Goal: Check status

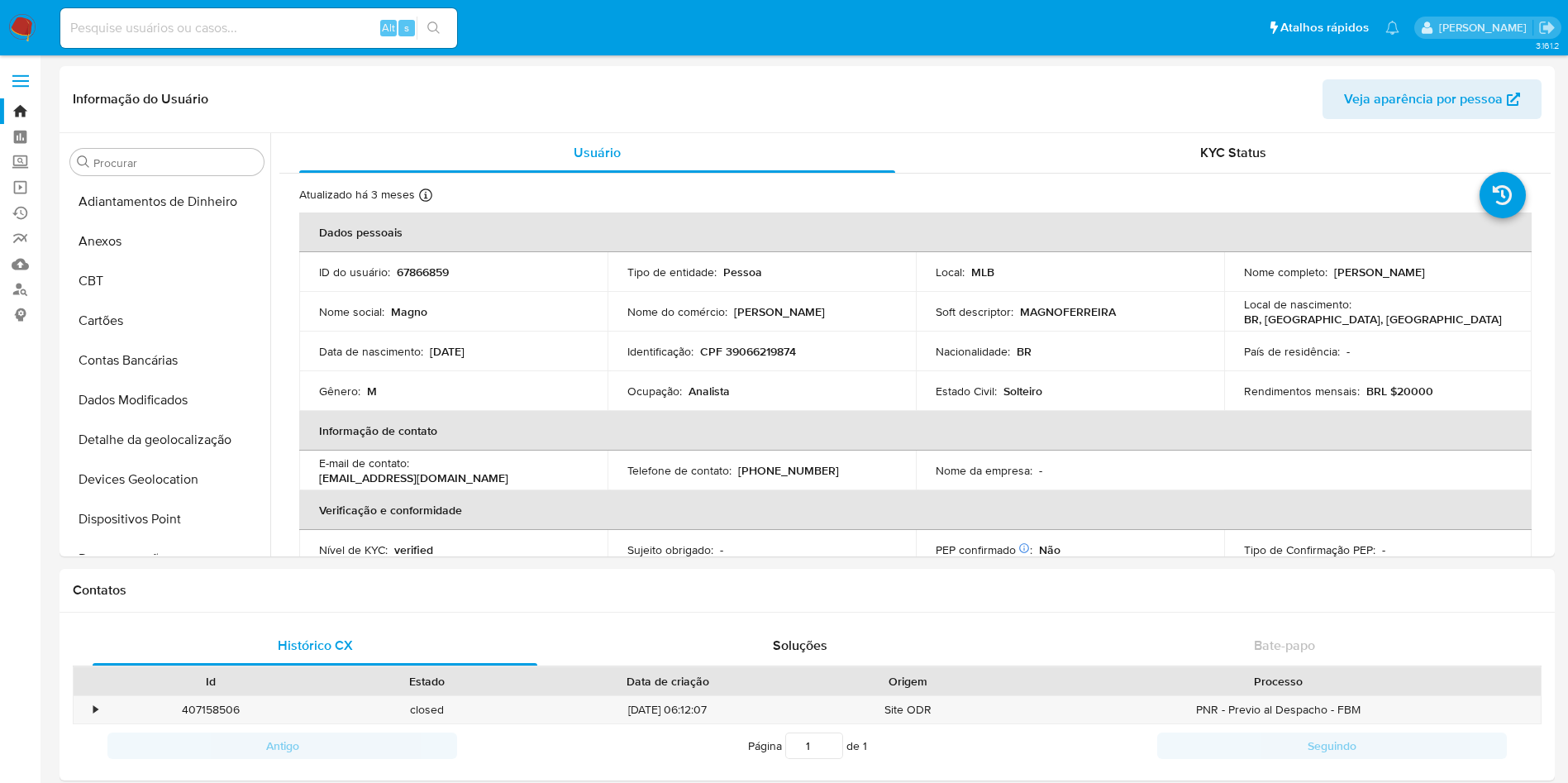
select select "10"
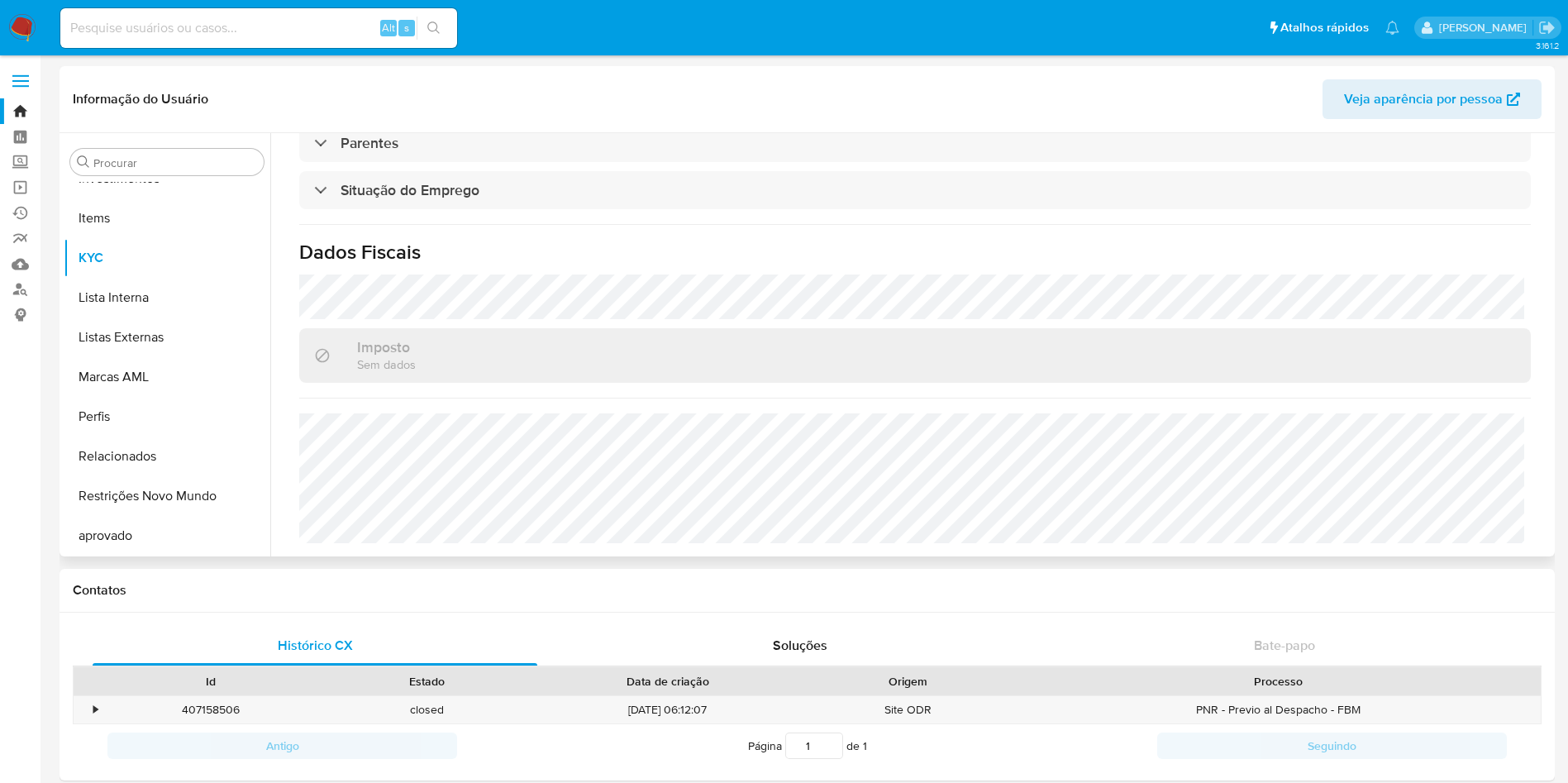
scroll to position [857, 0]
click at [167, 481] on button "aprovado" at bounding box center [160, 495] width 193 height 40
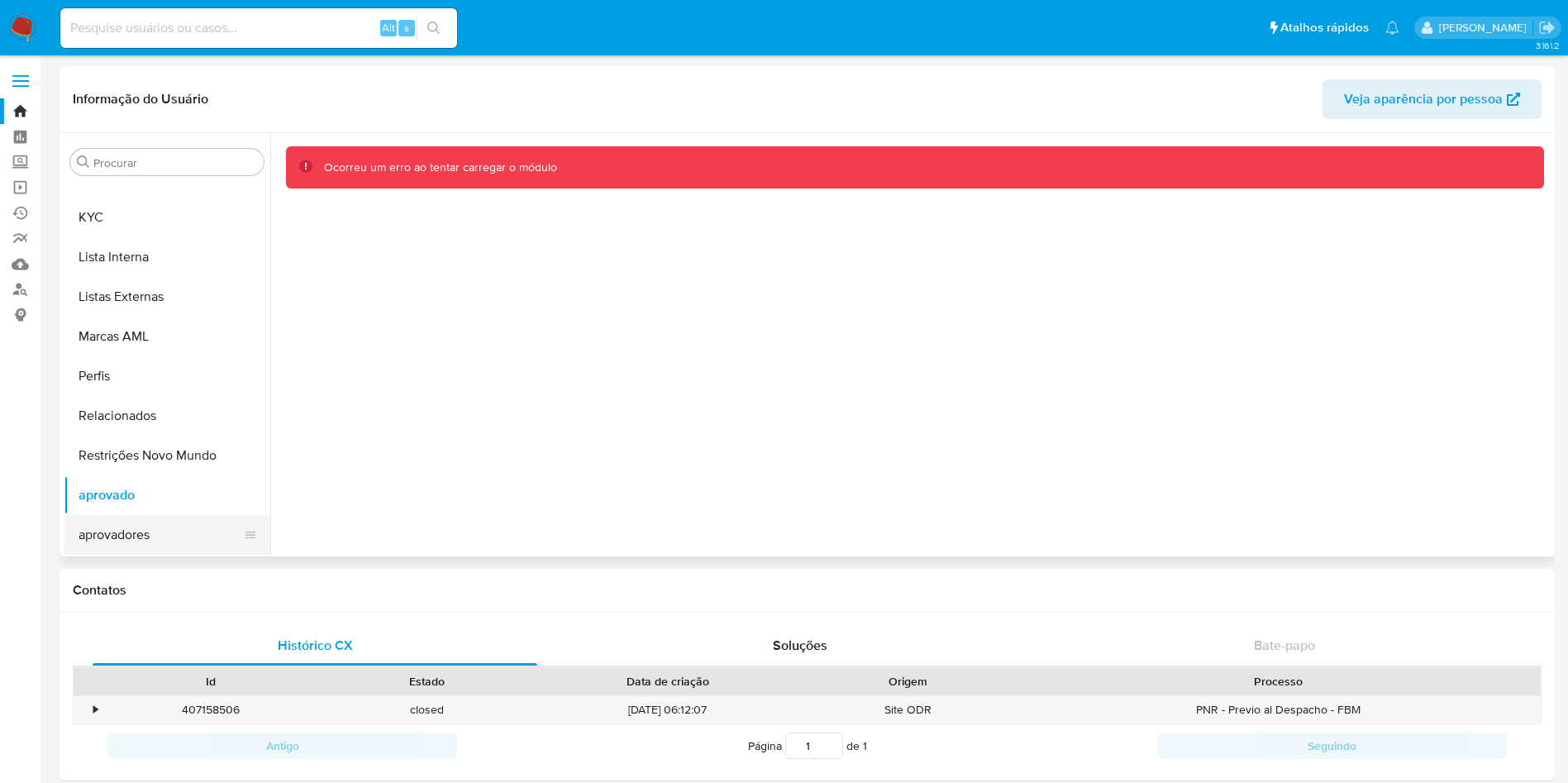
click at [172, 533] on button "aprovadores" at bounding box center [160, 535] width 193 height 40
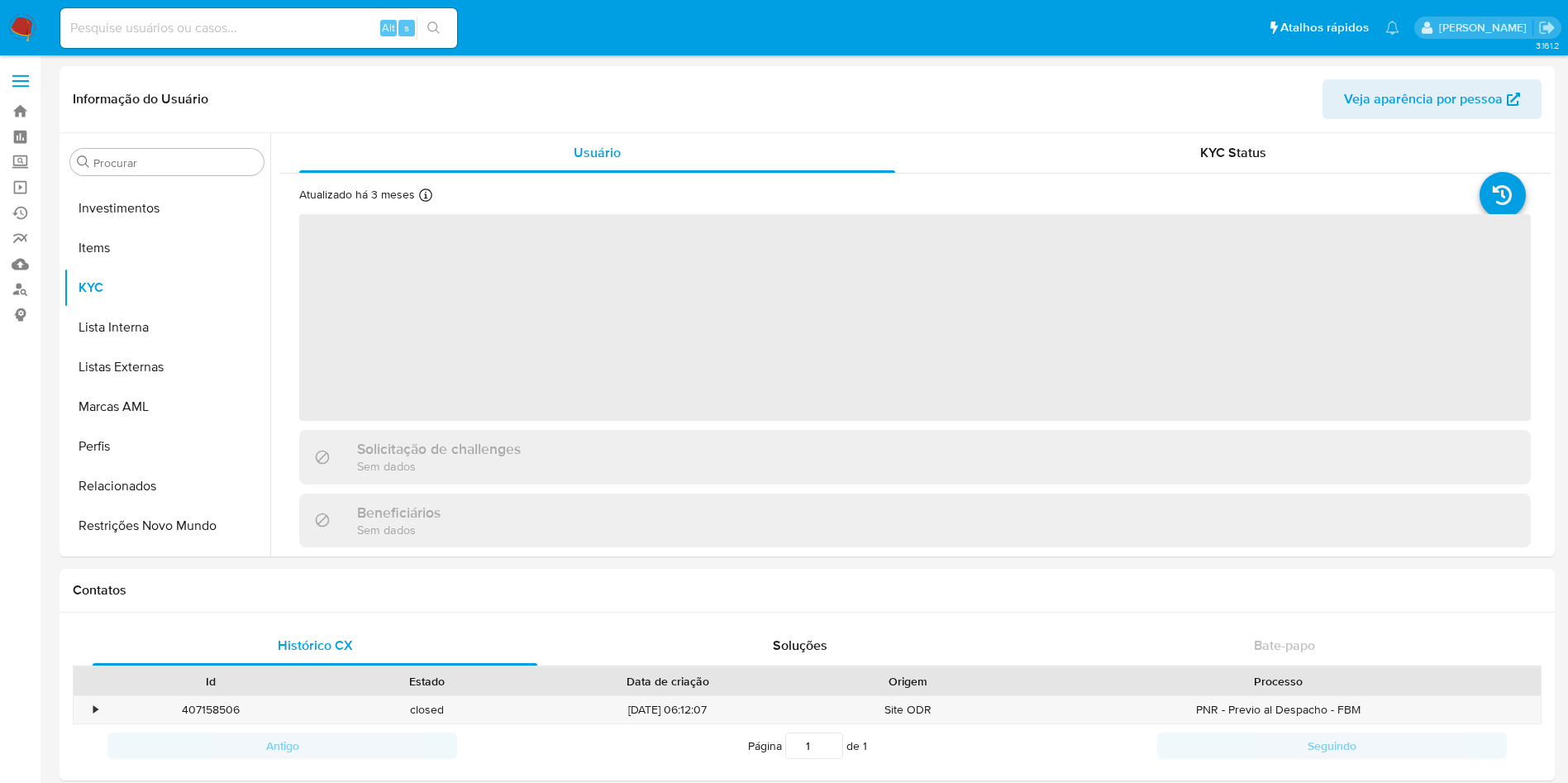
scroll to position [857, 0]
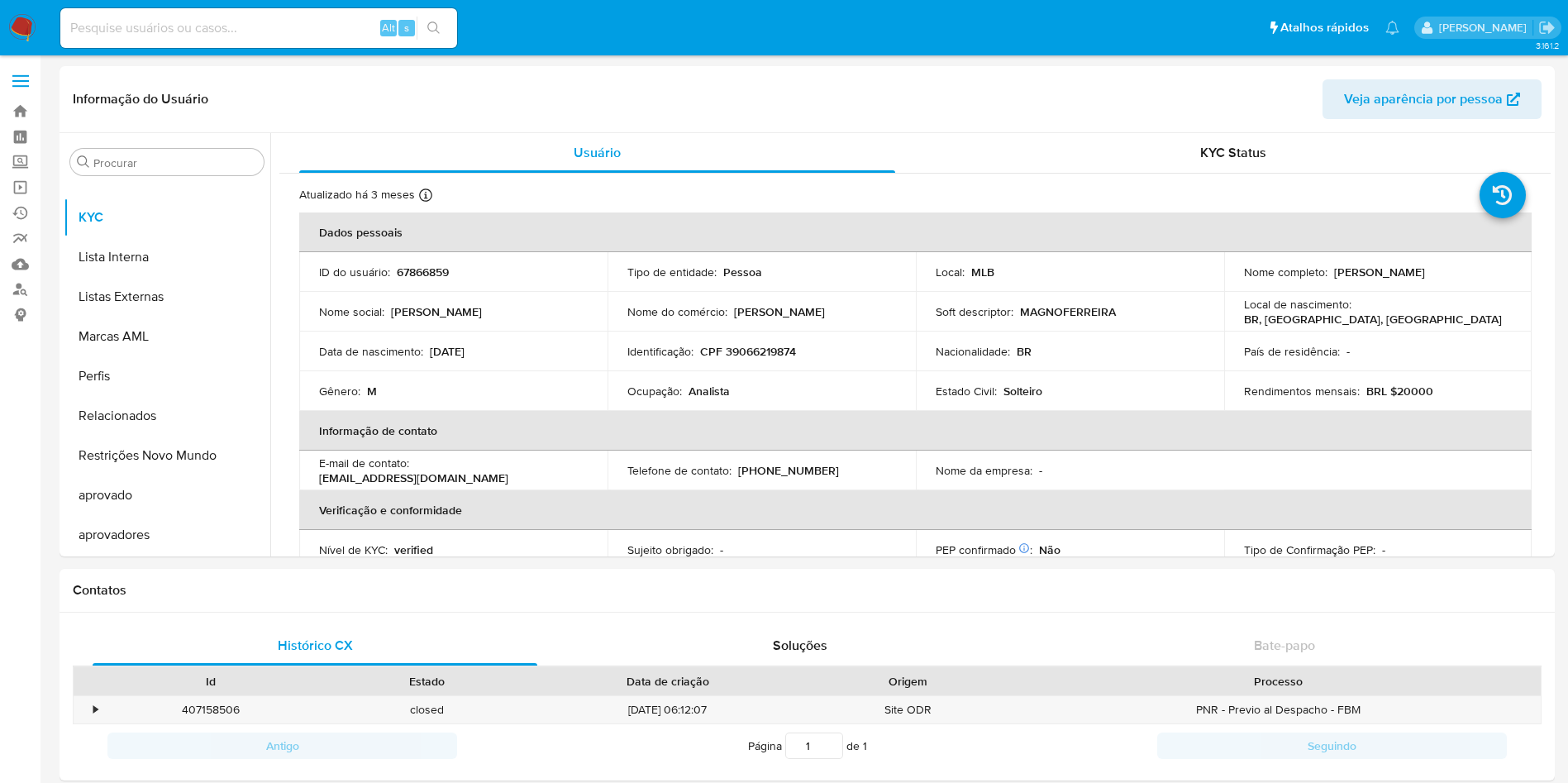
select select "10"
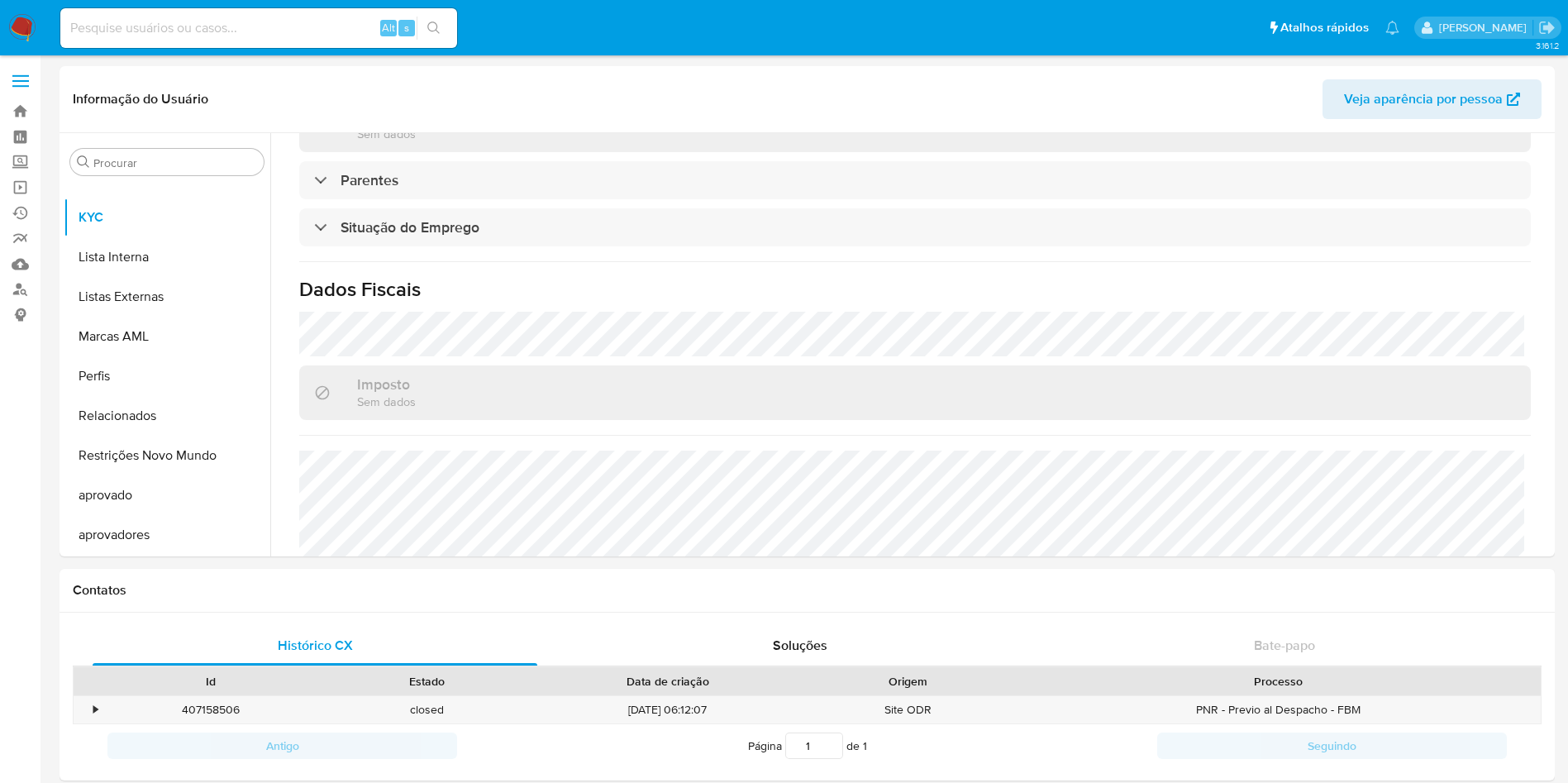
scroll to position [705, 0]
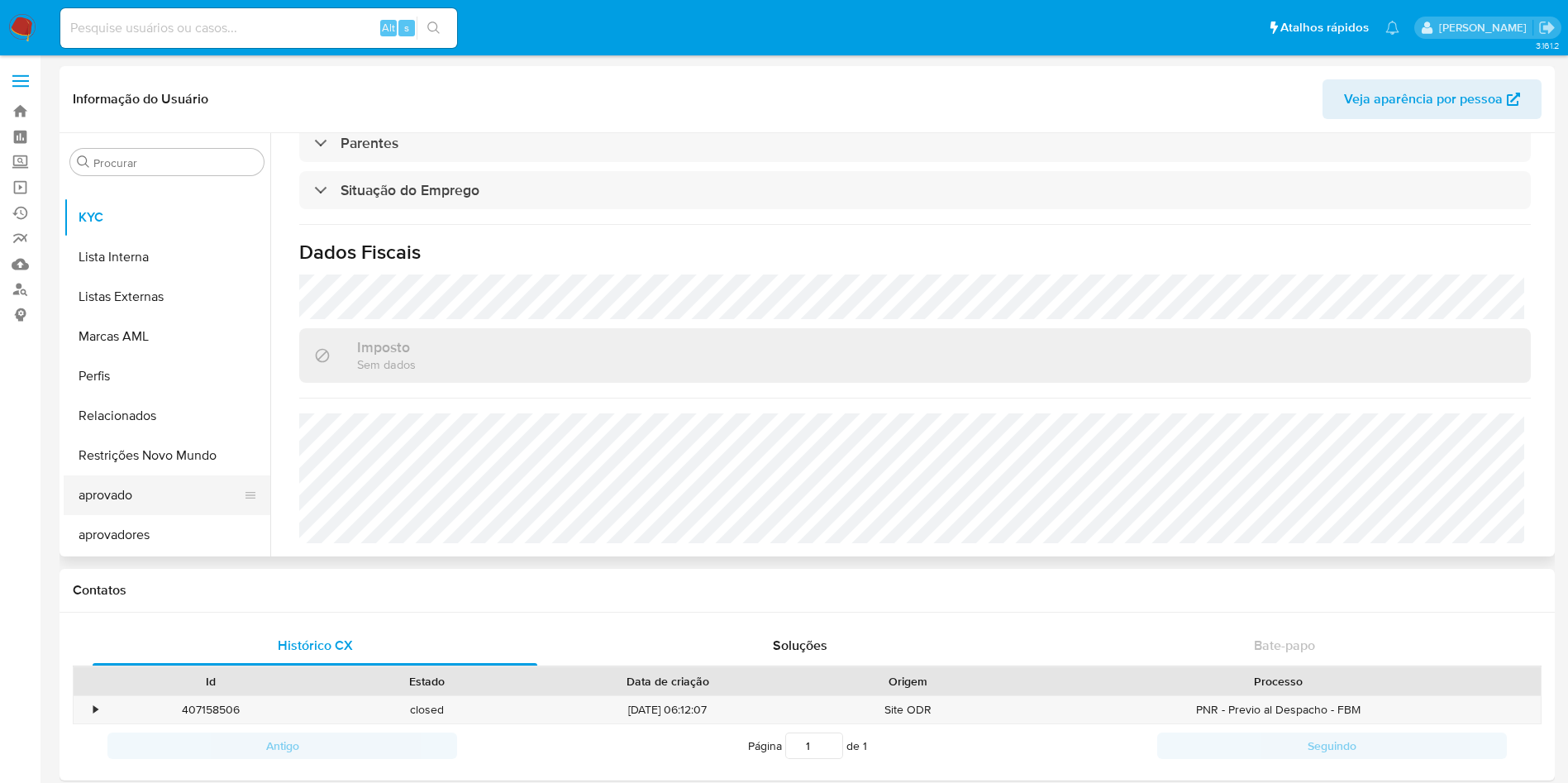
click at [135, 512] on button "aprovado" at bounding box center [160, 495] width 193 height 40
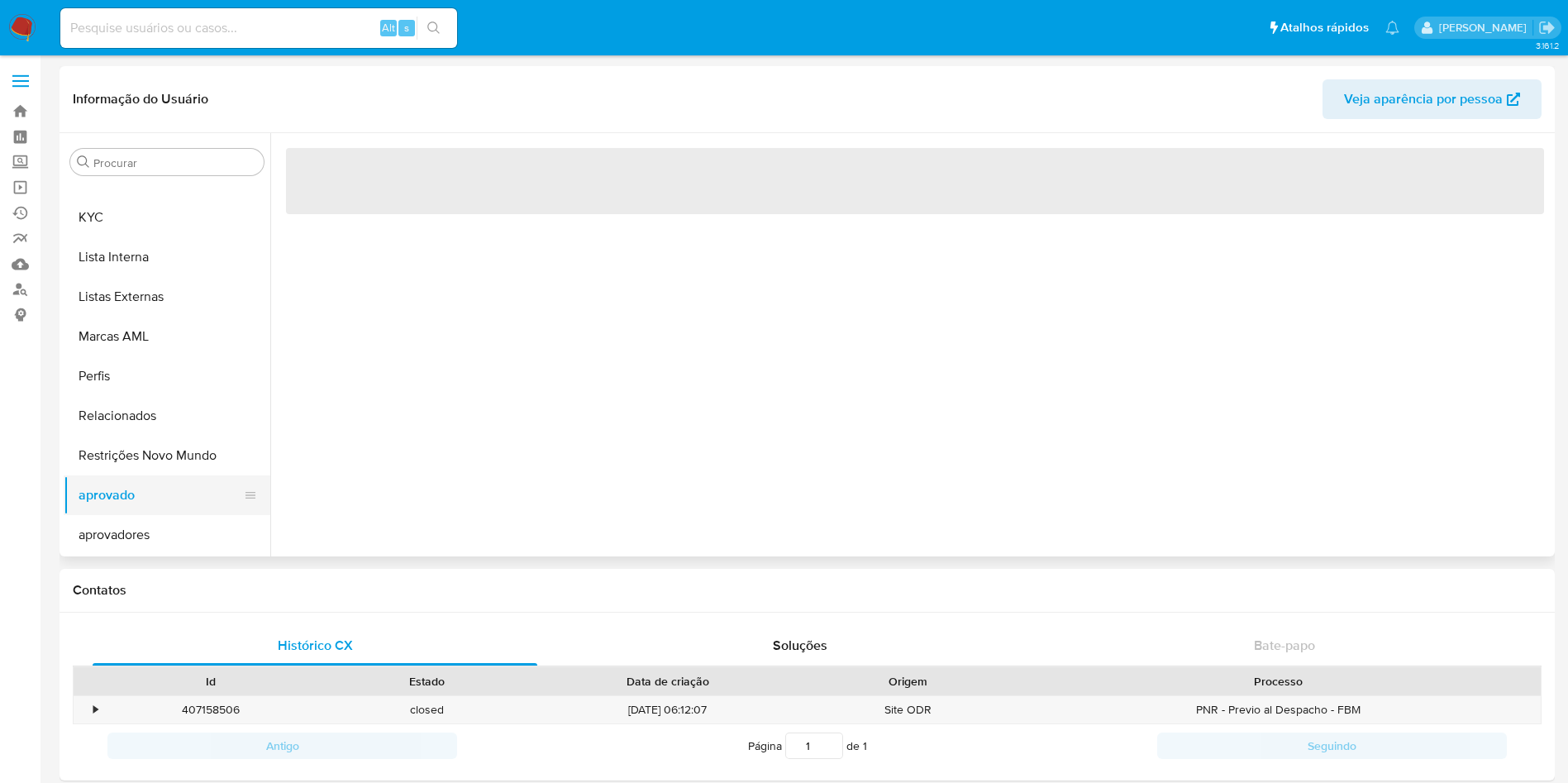
scroll to position [0, 0]
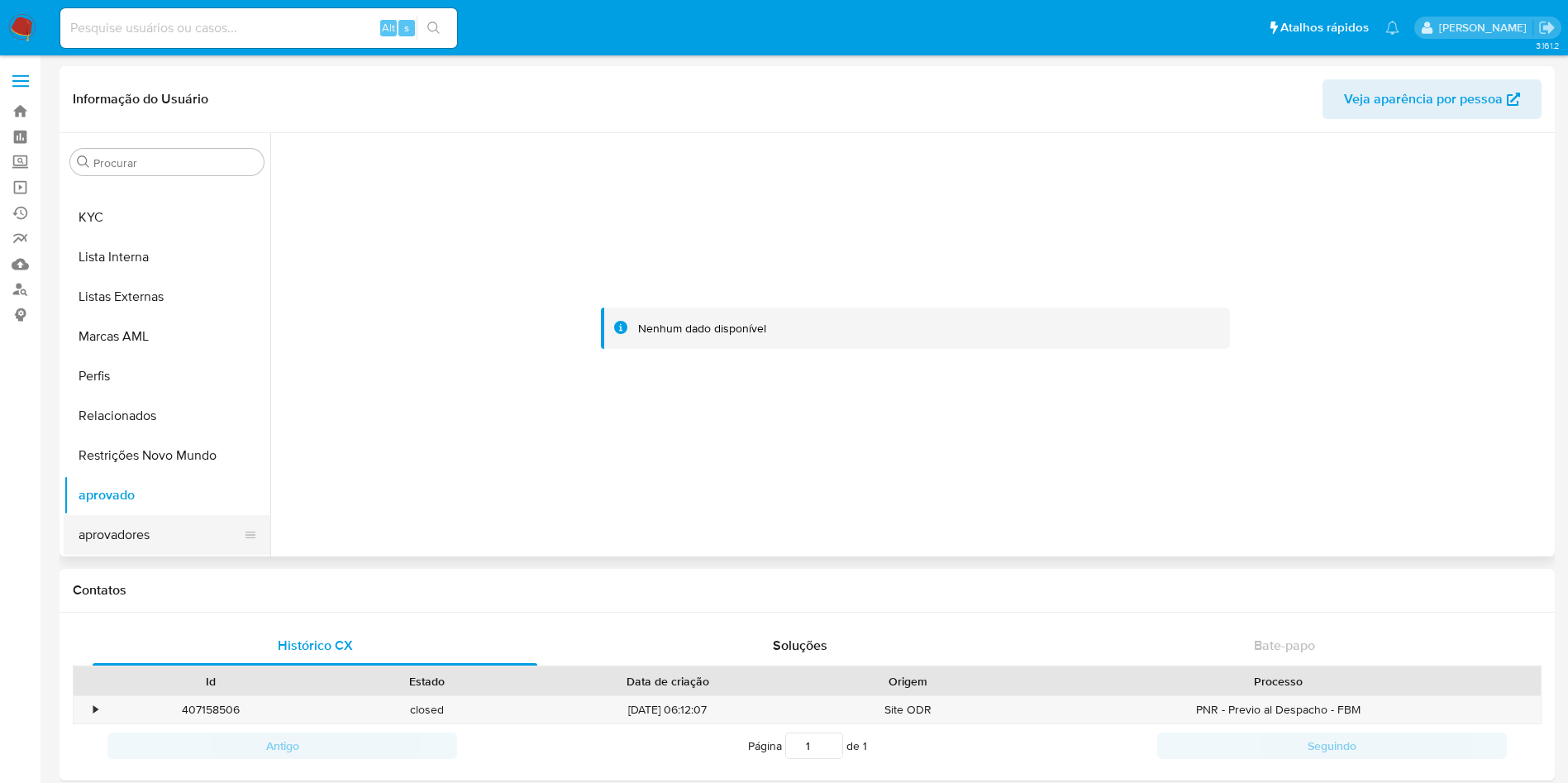
click at [159, 535] on button "aprovadores" at bounding box center [160, 535] width 193 height 40
click at [169, 366] on button "Perfis" at bounding box center [160, 376] width 193 height 40
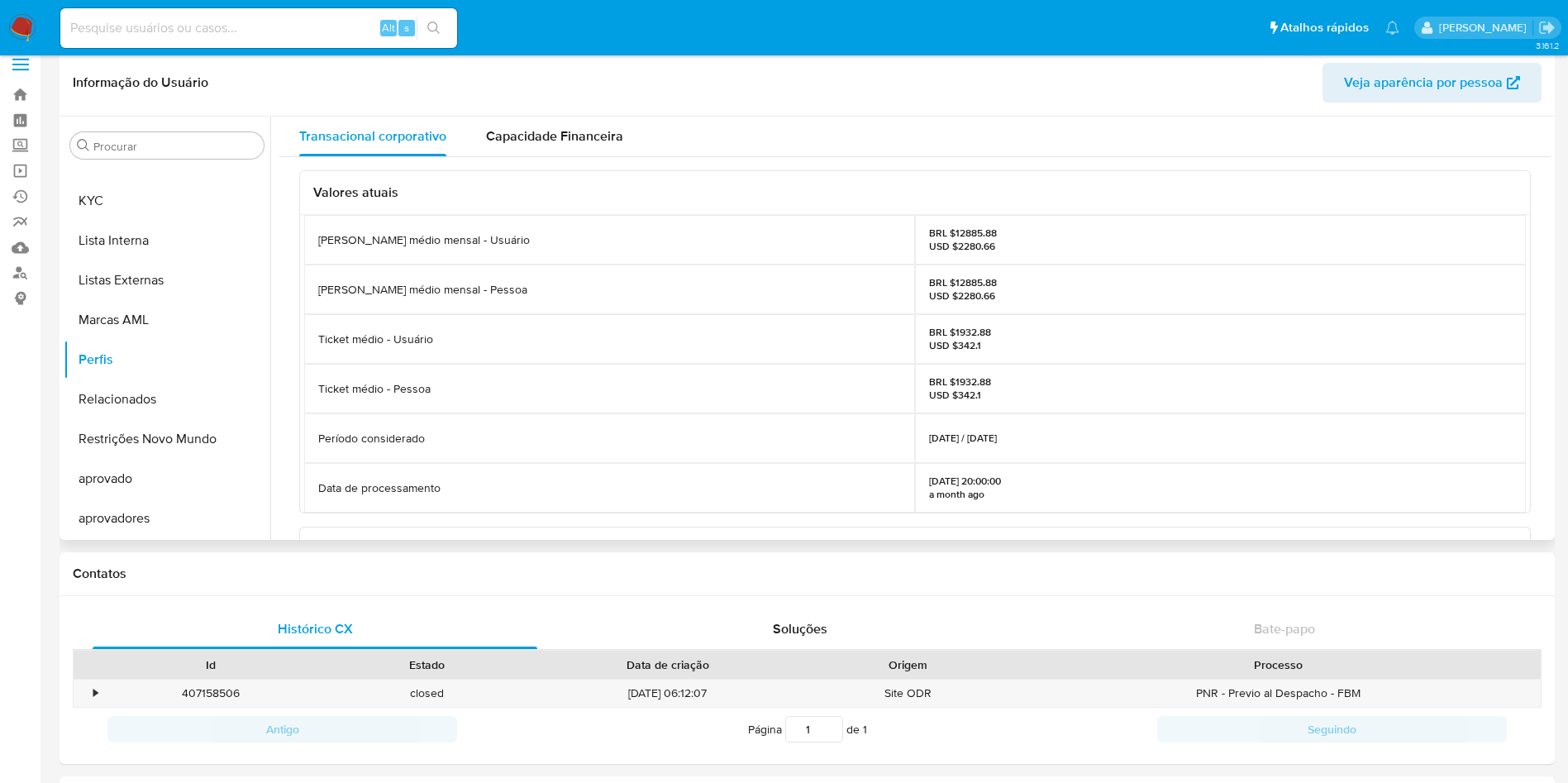
scroll to position [15, 0]
click at [540, 119] on div "Capacidade Financeira" at bounding box center [554, 138] width 138 height 40
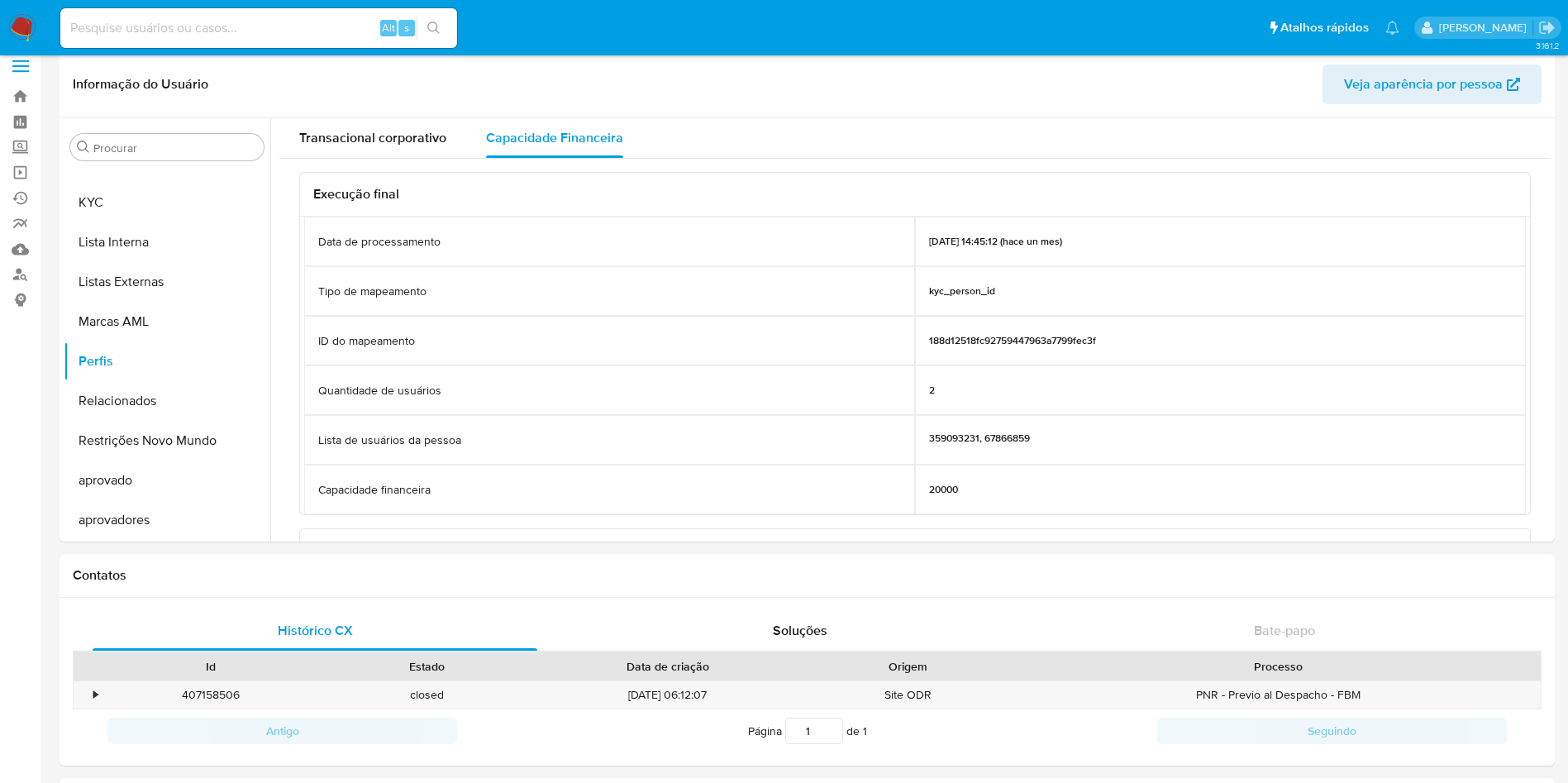
scroll to position [0, 0]
